Goal: Information Seeking & Learning: Learn about a topic

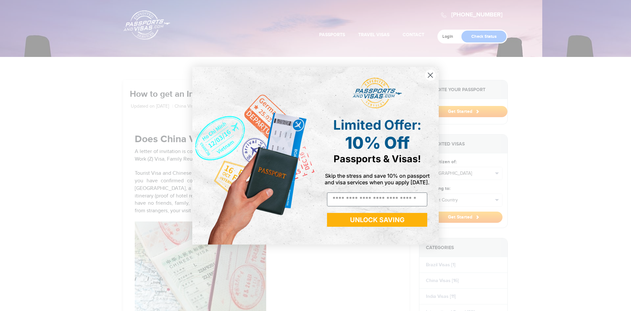
click at [429, 74] on circle "Close dialog" at bounding box center [430, 74] width 11 height 11
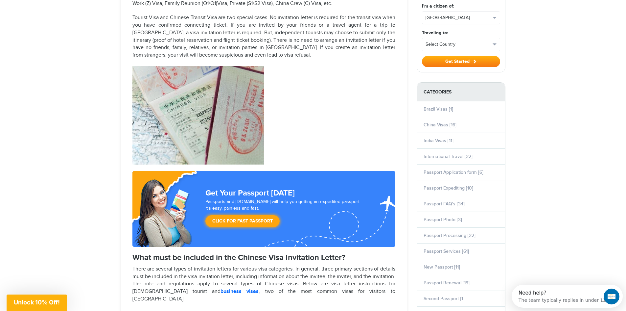
scroll to position [164, 0]
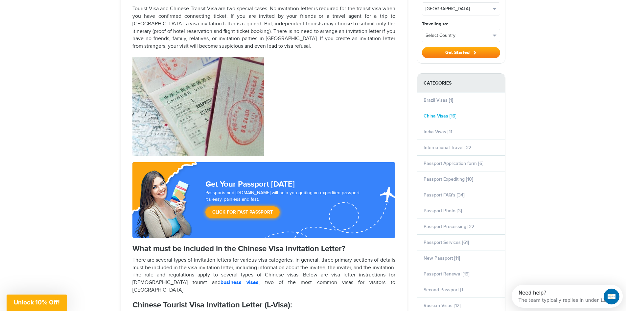
click at [431, 116] on link "China Visas [16]" at bounding box center [440, 116] width 33 height 6
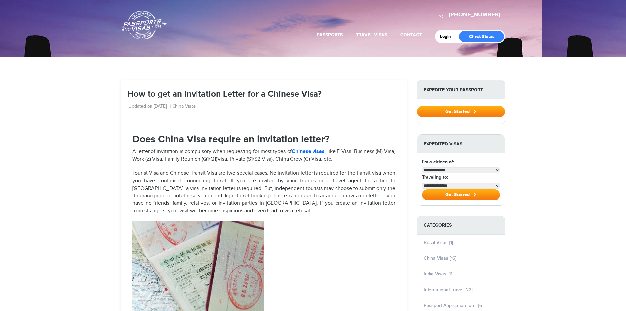
select select "**********"
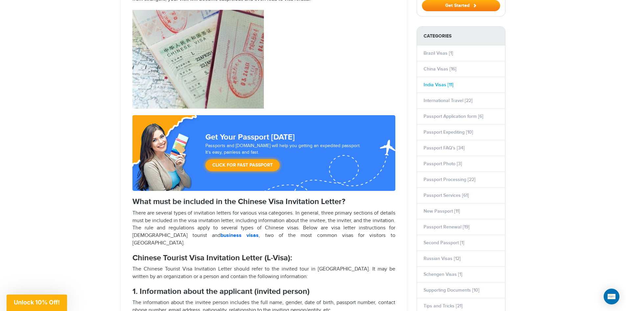
scroll to position [197, 0]
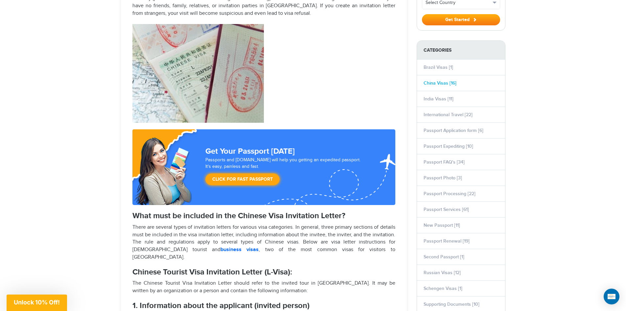
click at [435, 81] on link "China Visas [16]" at bounding box center [440, 83] width 33 height 6
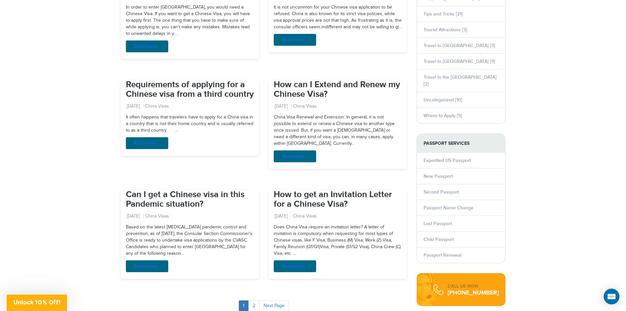
scroll to position [493, 0]
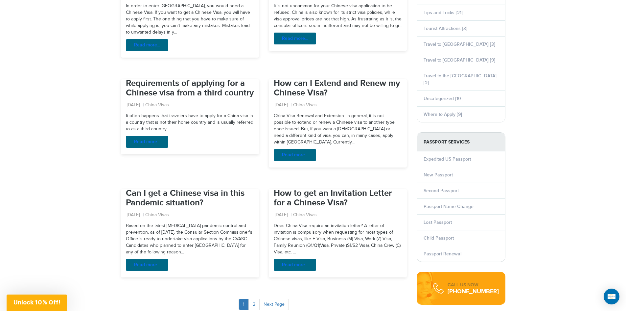
click at [105, 96] on div "720-650-0041 Passports & Visas.com Login Check Status Passports Passport Renewa…" at bounding box center [313, 79] width 626 height 1145
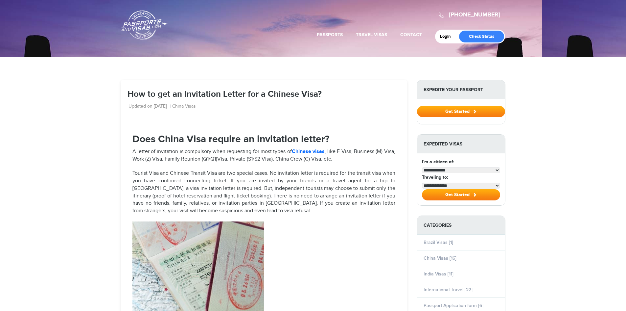
select select "**********"
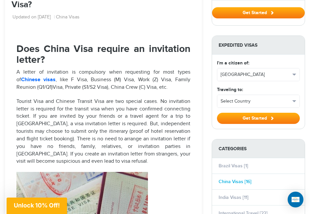
scroll to position [197, 0]
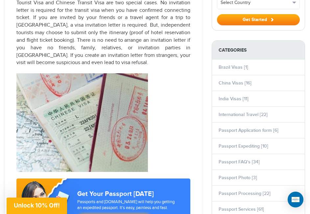
click at [136, 49] on p "Tourist Visa and Chinese Transit Visa are two special cases. No invitation lett…" at bounding box center [103, 33] width 174 height 68
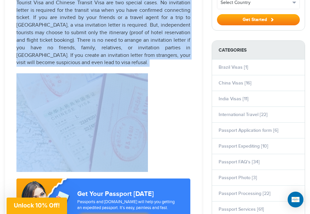
click at [136, 49] on p "Tourist Visa and Chinese Transit Visa are two special cases. No invitation lett…" at bounding box center [103, 33] width 174 height 68
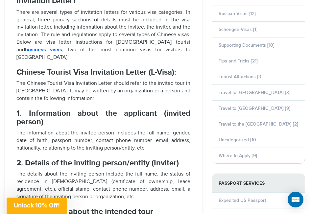
scroll to position [460, 0]
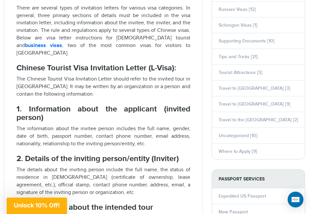
click at [125, 63] on strong "Chinese Tourist Visa Invitation Letter (L-Visa):" at bounding box center [96, 68] width 160 height 10
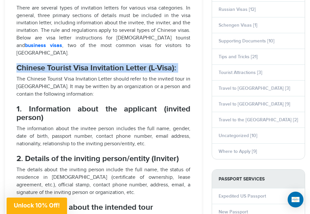
click at [125, 63] on strong "Chinese Tourist Visa Invitation Letter (L-Visa):" at bounding box center [96, 68] width 160 height 10
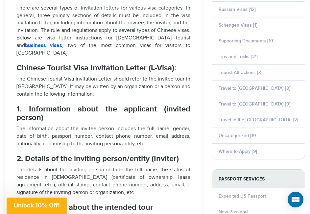
click at [95, 76] on p "The Chinese Tourist Visa Invitation Letter should refer to the invited tour in …" at bounding box center [103, 87] width 174 height 23
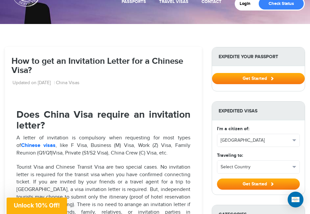
scroll to position [99, 0]
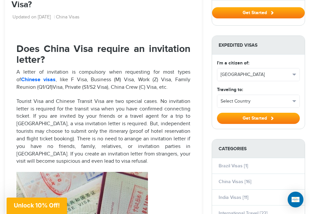
click at [86, 50] on strong "Does China Visa require an invitation letter?" at bounding box center [103, 54] width 174 height 23
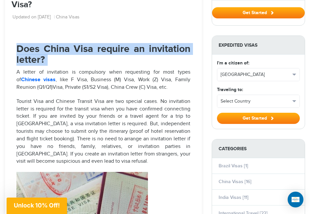
click at [86, 50] on strong "Does China Visa require an invitation letter?" at bounding box center [103, 54] width 174 height 23
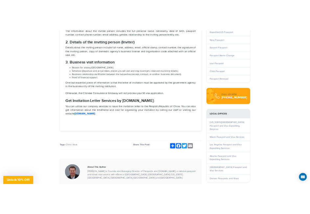
scroll to position [791, 0]
